Goal: Transaction & Acquisition: Purchase product/service

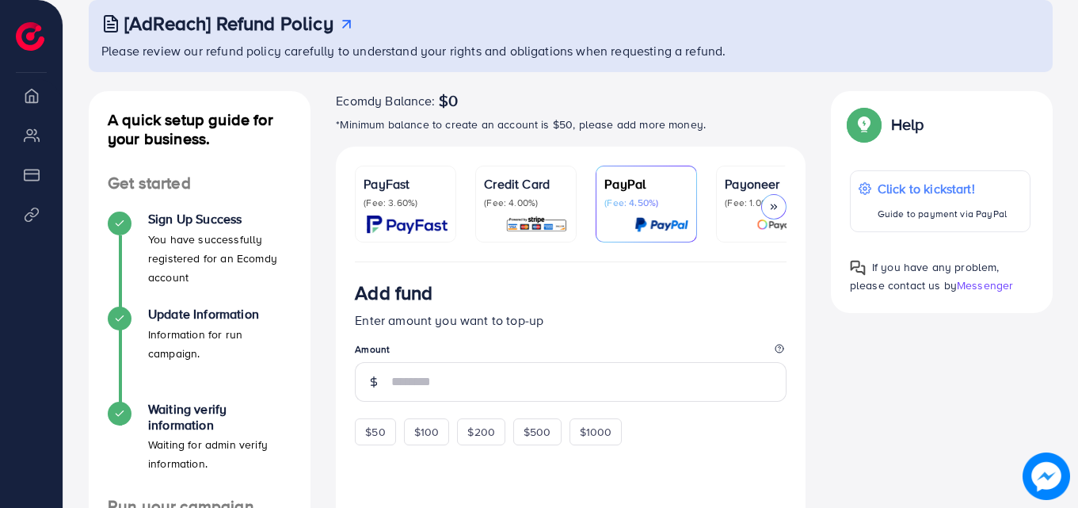
scroll to position [97, 0]
click at [772, 198] on div at bounding box center [773, 207] width 25 height 25
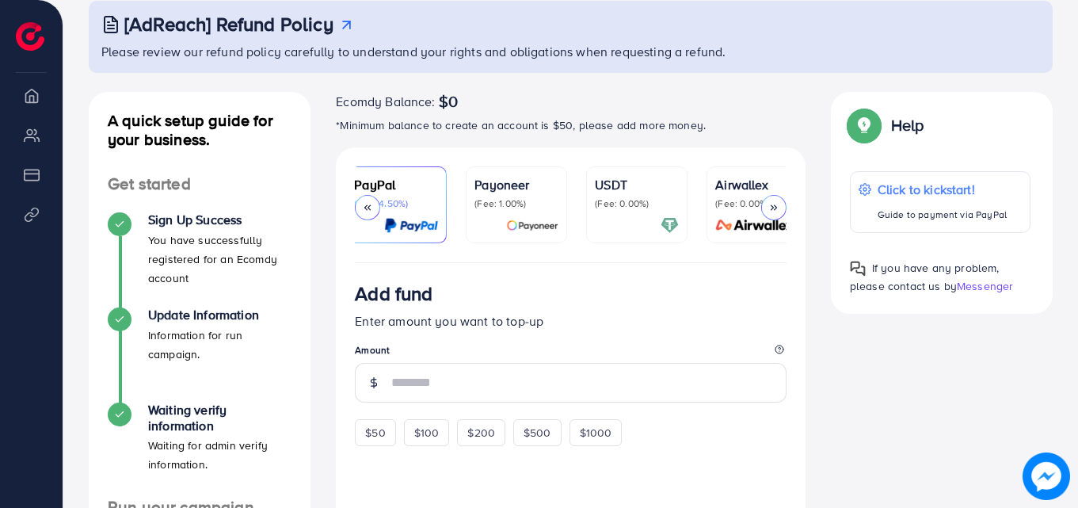
scroll to position [0, 272]
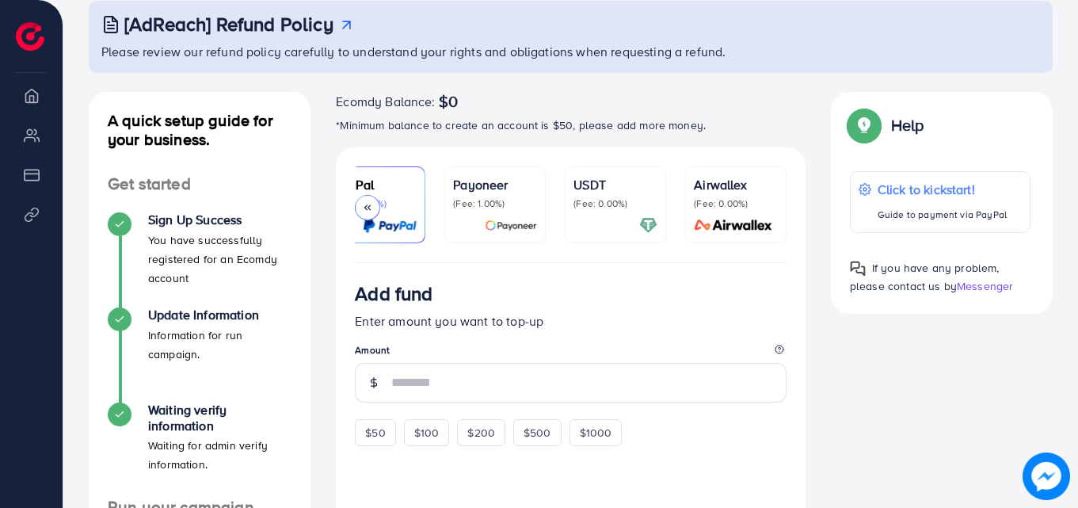
click at [772, 198] on p "(Fee: 0.00%)" at bounding box center [736, 203] width 84 height 13
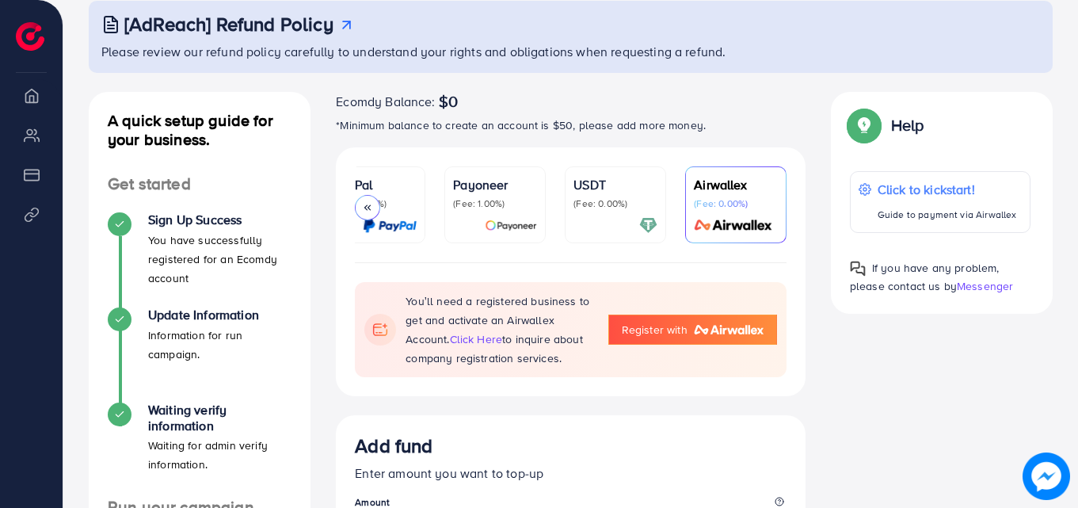
click at [502, 195] on div "Payoneer (Fee: 1.00%)" at bounding box center [495, 192] width 84 height 35
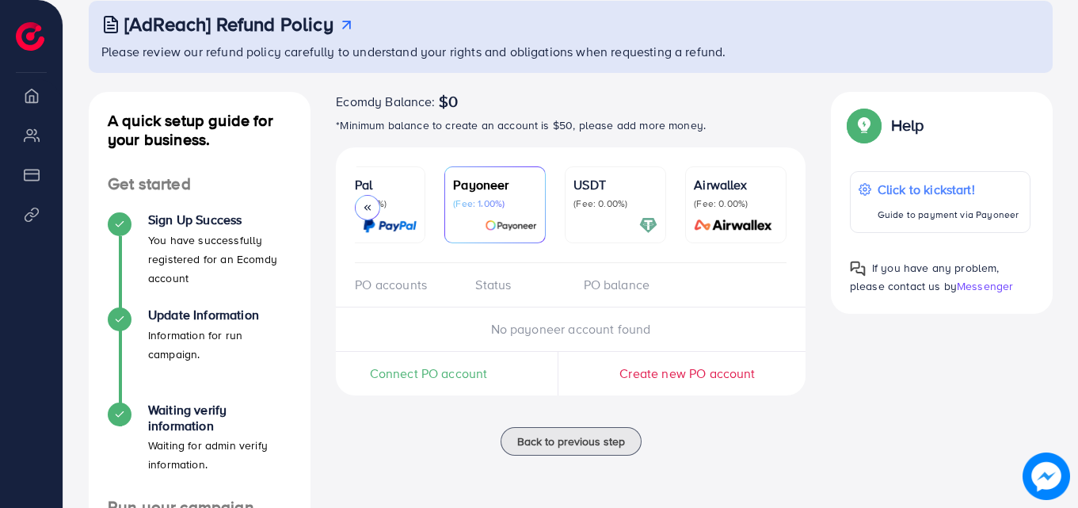
click at [394, 218] on img at bounding box center [390, 225] width 54 height 18
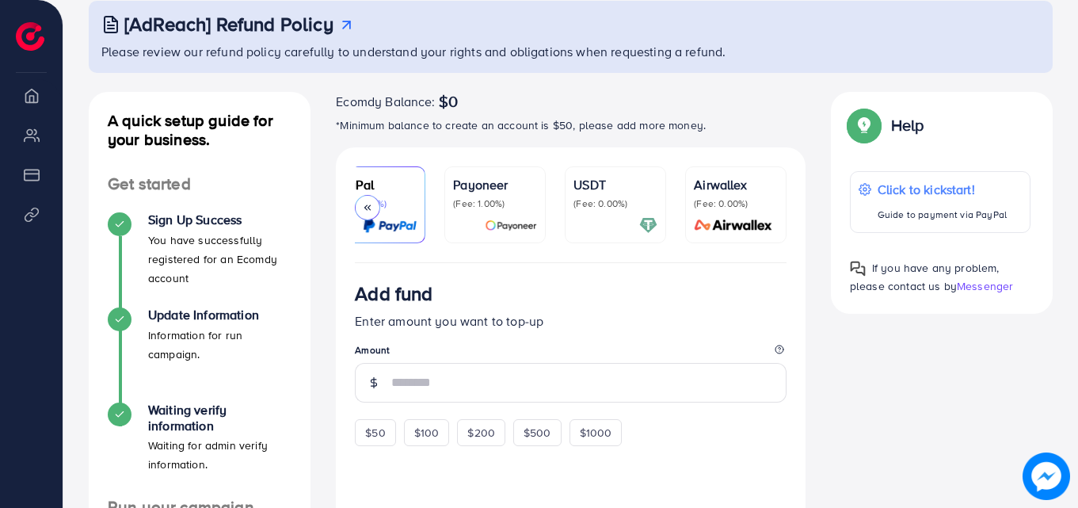
click at [370, 207] on icon at bounding box center [367, 207] width 11 height 11
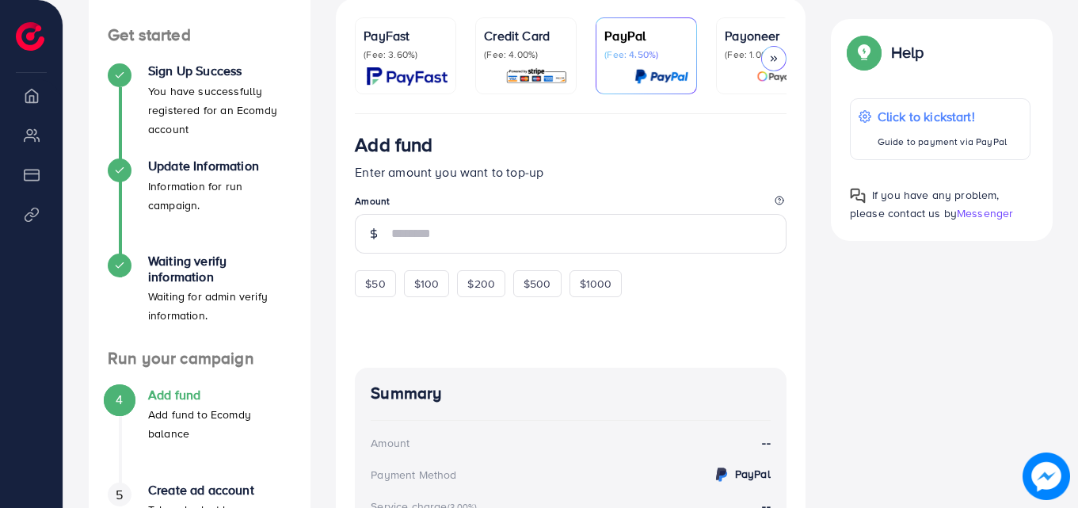
scroll to position [247, 0]
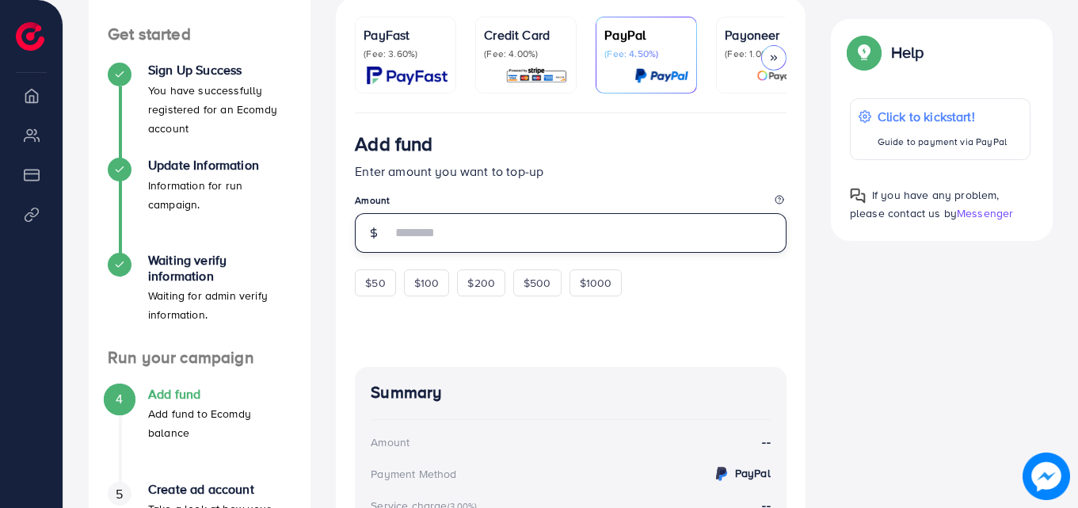
click at [445, 242] on input "number" at bounding box center [588, 233] width 395 height 40
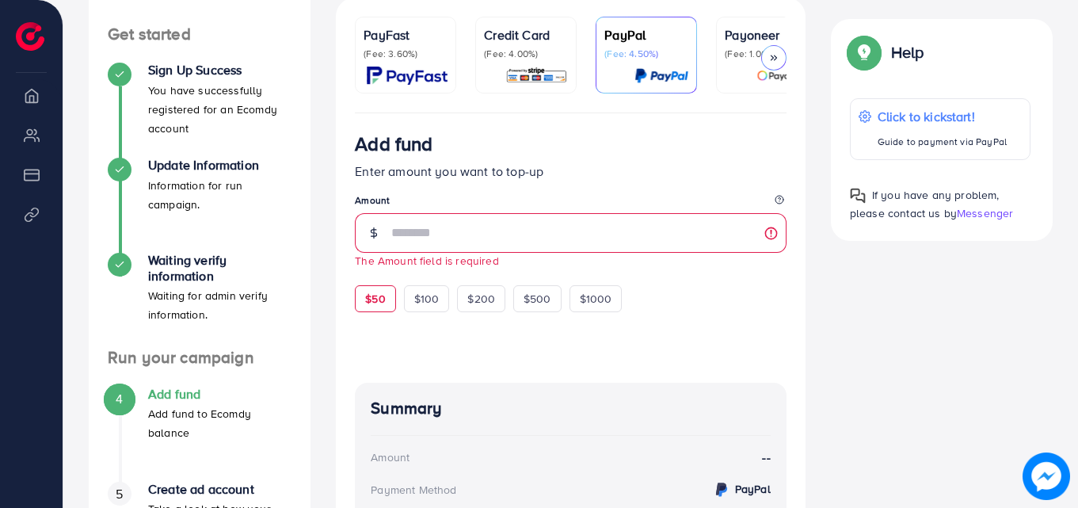
click at [384, 280] on div "Add fund Enter amount you want to top-up Amount The Amount field is required $5…" at bounding box center [571, 222] width 432 height 180
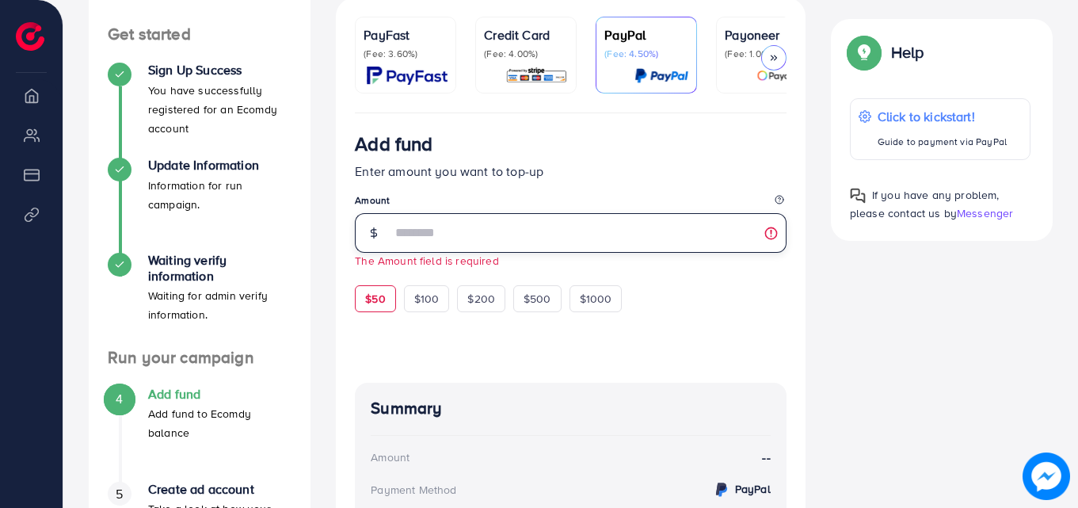
drag, startPoint x: 497, startPoint y: 240, endPoint x: 382, endPoint y: 288, distance: 125.3
click at [382, 288] on div "Add fund Enter amount you want to top-up Amount The Amount field is required $5…" at bounding box center [571, 222] width 432 height 180
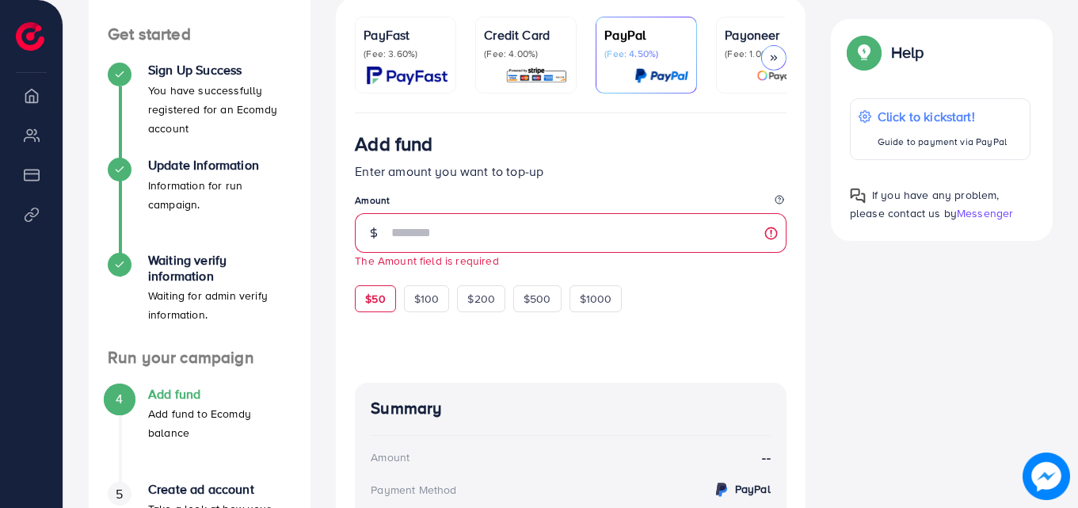
click at [382, 288] on div "$50" at bounding box center [375, 298] width 40 height 27
type input "**"
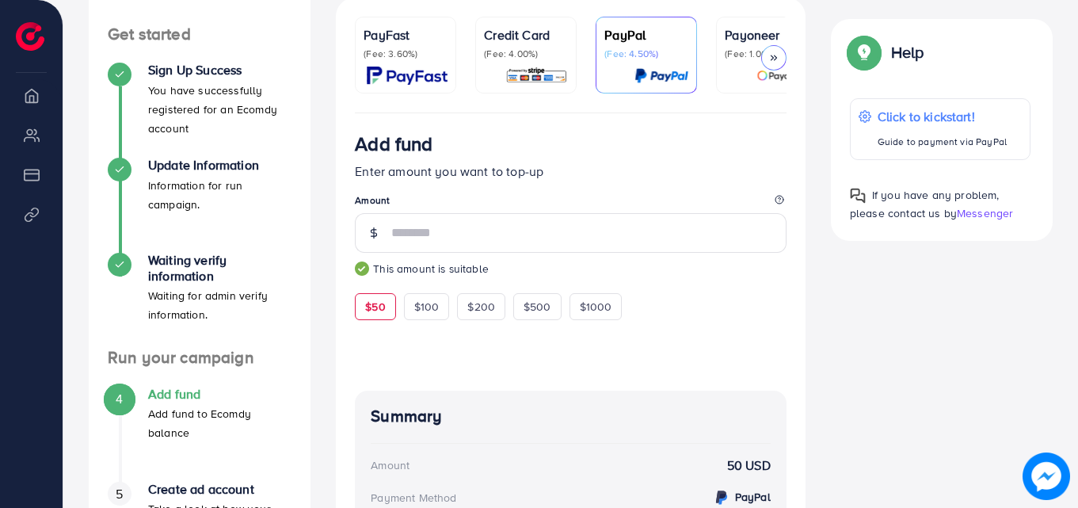
click at [382, 288] on div "Add fund Enter amount you want to top-up Amount ** This amount is suitable $50 …" at bounding box center [571, 226] width 432 height 188
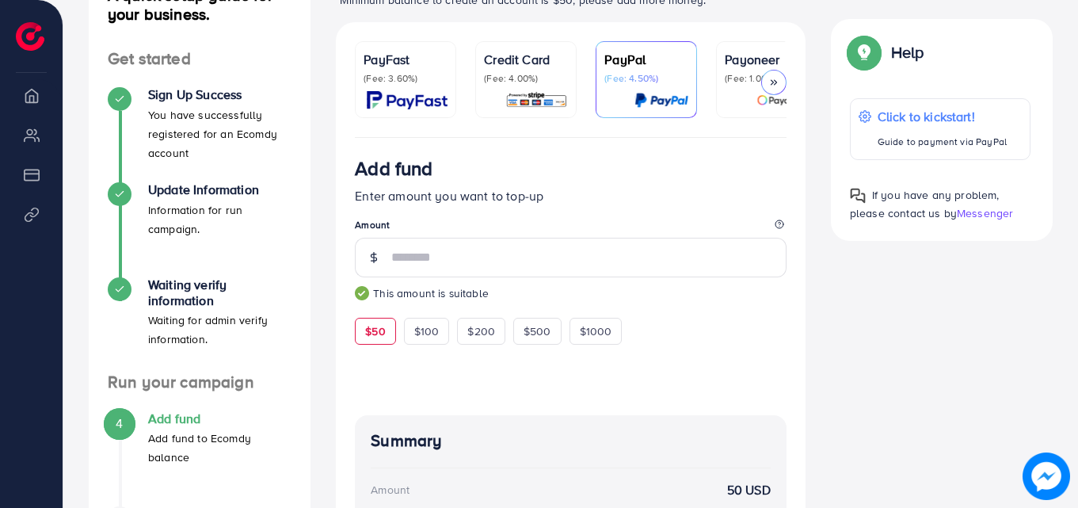
scroll to position [221, 0]
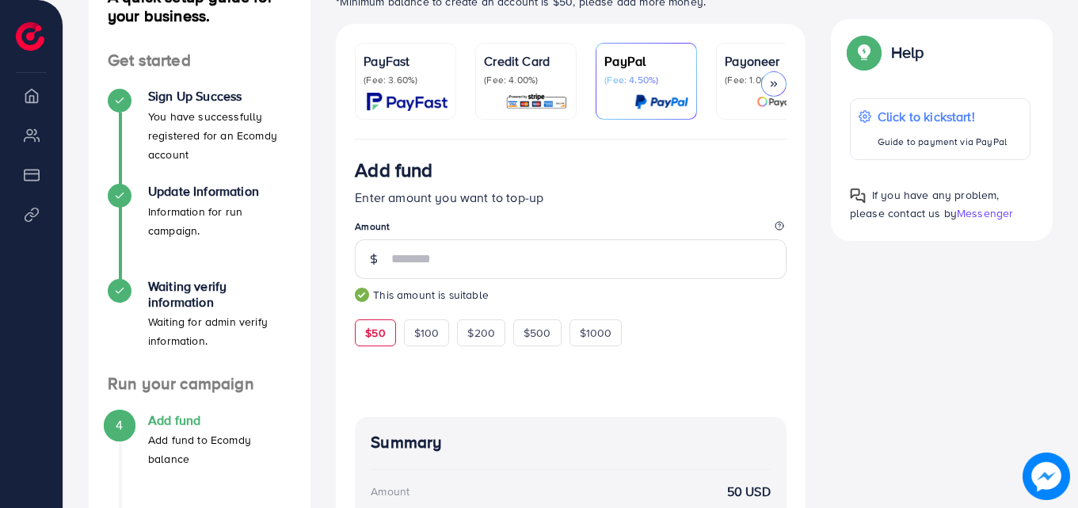
click at [524, 86] on p "(Fee: 4.00%)" at bounding box center [526, 80] width 84 height 13
